Goal: Task Accomplishment & Management: Use online tool/utility

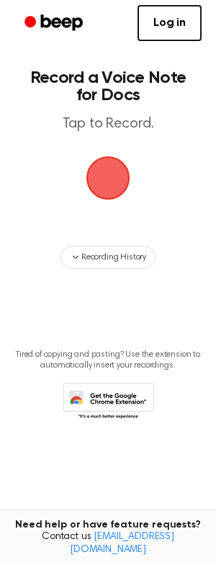
click at [107, 167] on span "button" at bounding box center [108, 178] width 47 height 47
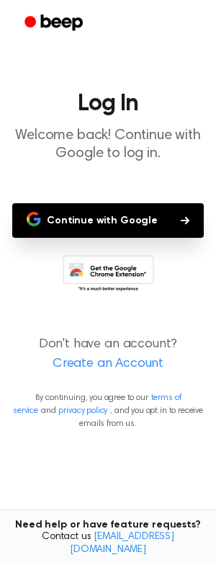
drag, startPoint x: 154, startPoint y: 224, endPoint x: 142, endPoint y: 227, distance: 12.8
click at [154, 225] on button "Continue with Google" at bounding box center [108, 220] width 192 height 35
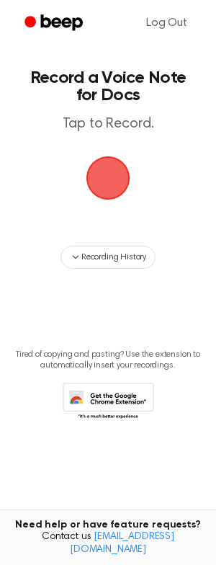
drag, startPoint x: 112, startPoint y: 164, endPoint x: 120, endPoint y: 169, distance: 9.0
click at [120, 169] on span "button" at bounding box center [108, 178] width 52 height 52
click at [102, 172] on span "button" at bounding box center [108, 177] width 69 height 69
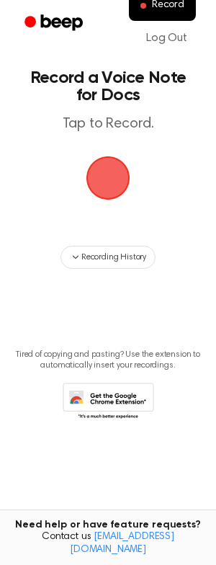
click at [91, 187] on span "button" at bounding box center [108, 178] width 40 height 40
